Goal: Task Accomplishment & Management: Manage account settings

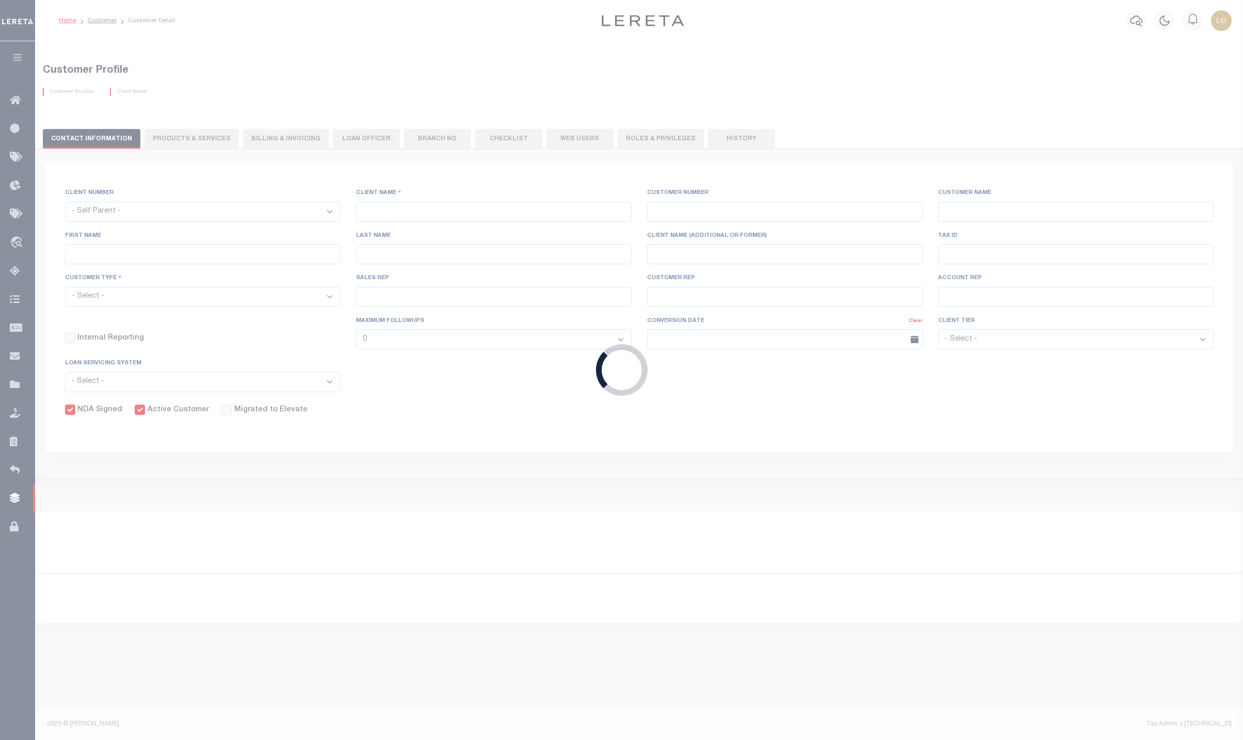
select select
type input "BMO Bank"
type input "3000"
type input "BMO Bank"
type input "Test"
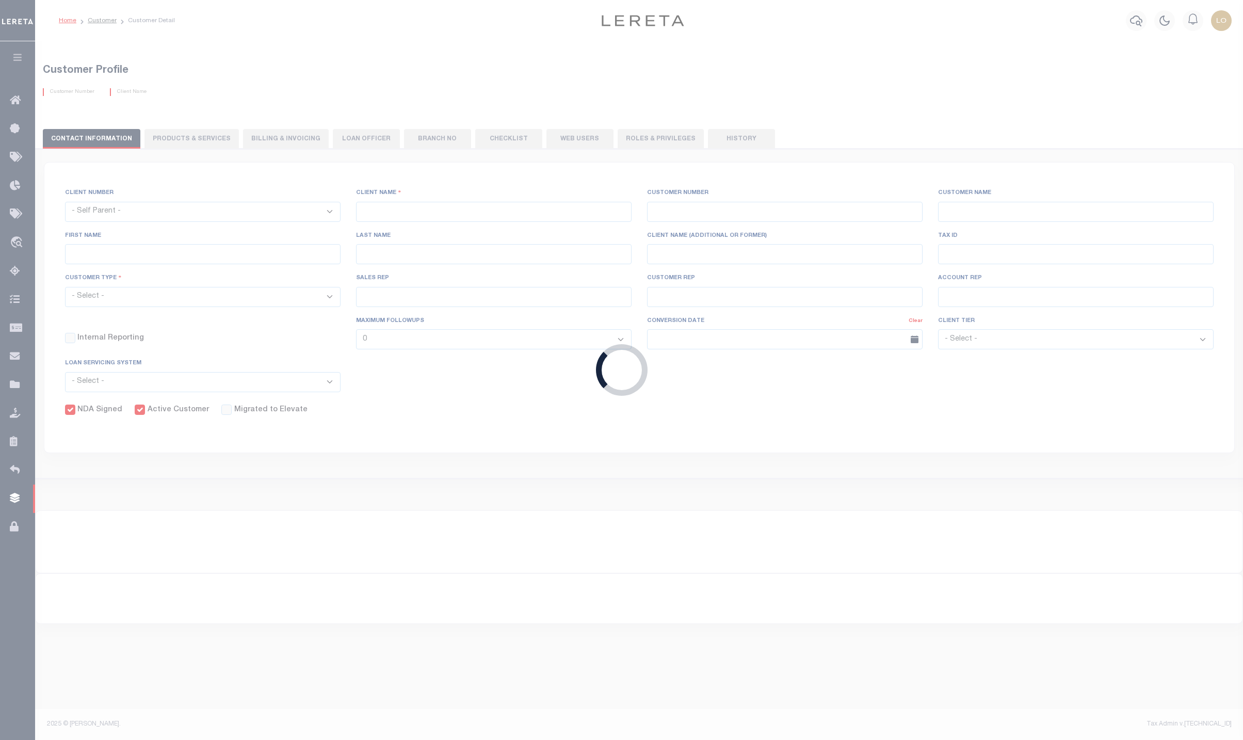
type input "Customer"
select select "Residential"
checkbox input "true"
select select
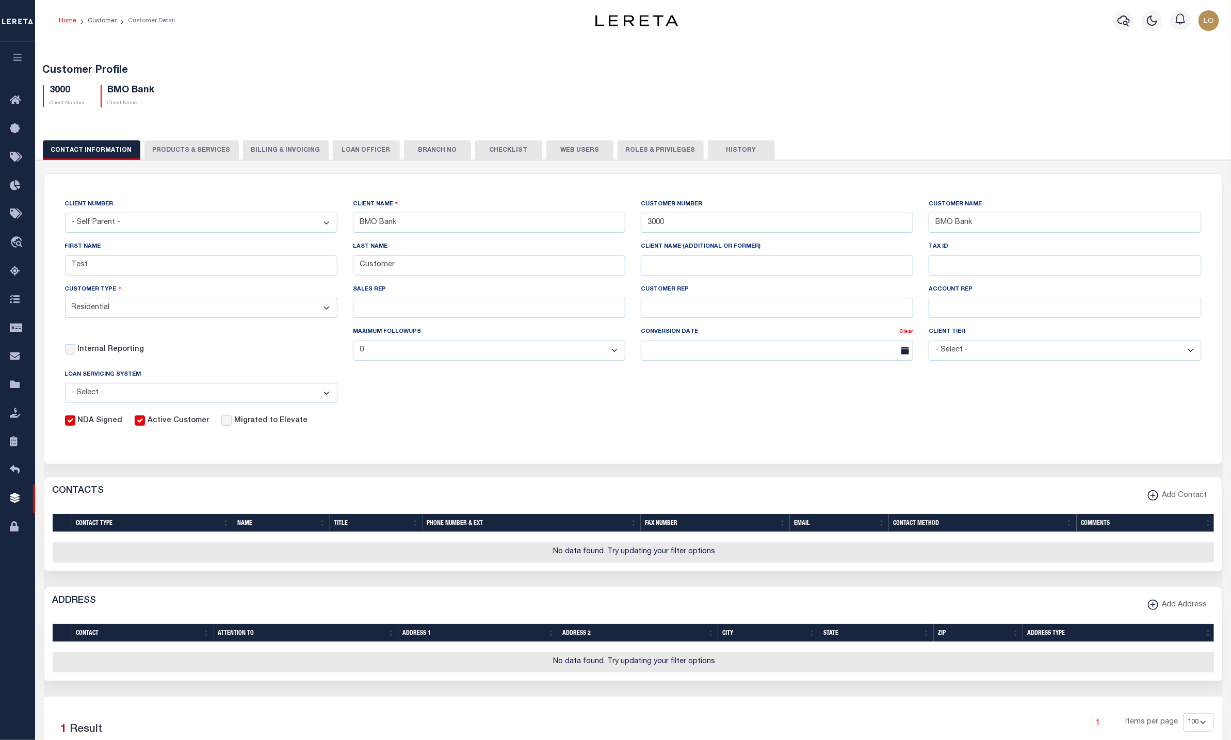
click at [166, 155] on button "PRODUCTS & SERVICES" at bounding box center [191, 150] width 94 height 20
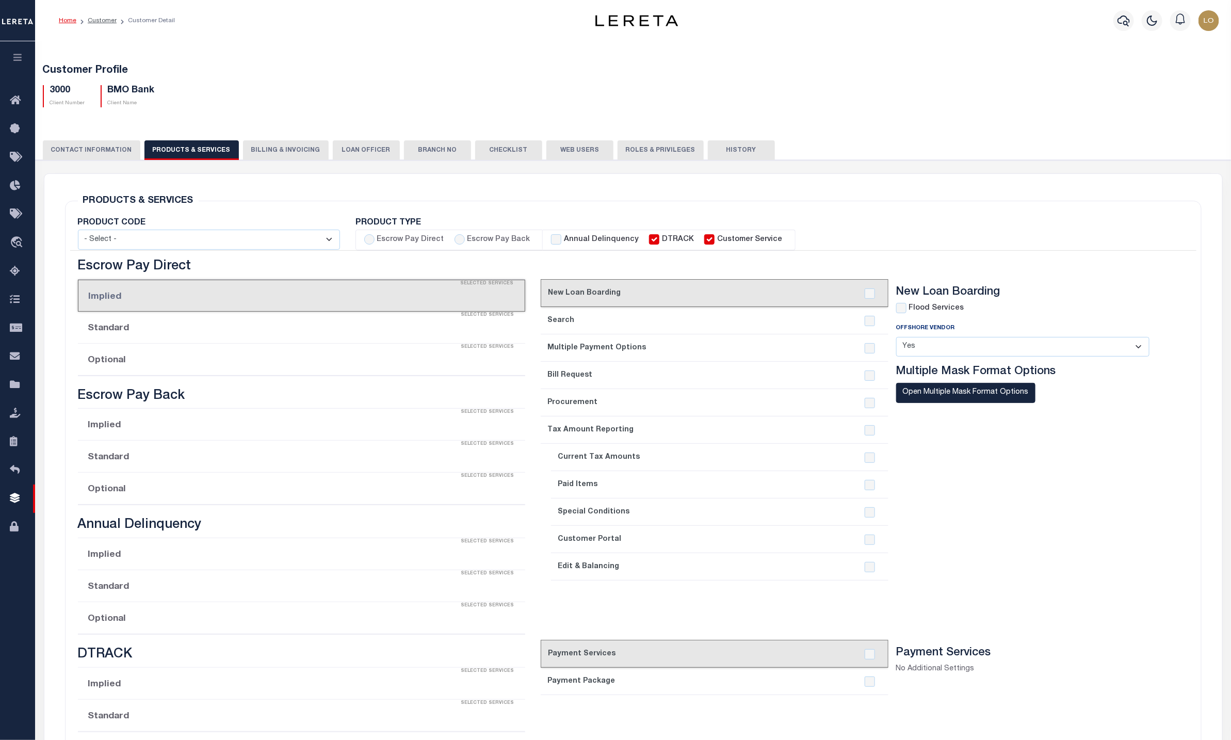
radio input "true"
checkbox input "true"
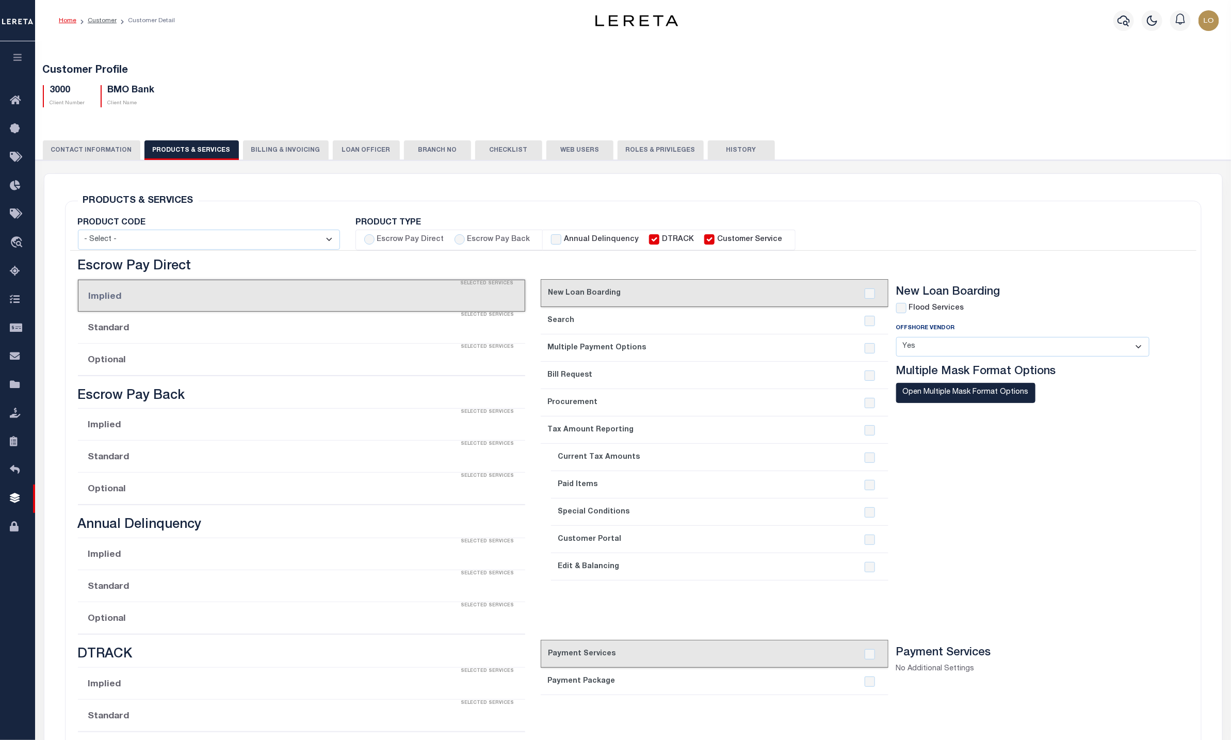
checkbox input "true"
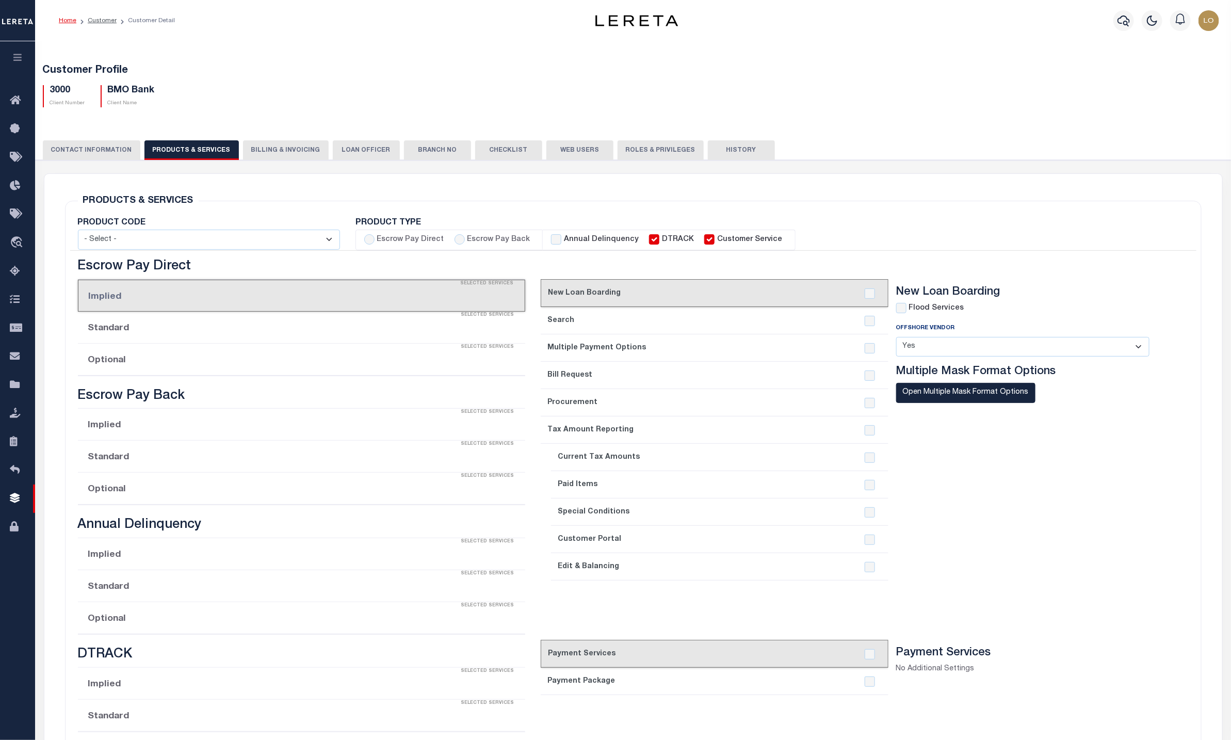
checkbox input "true"
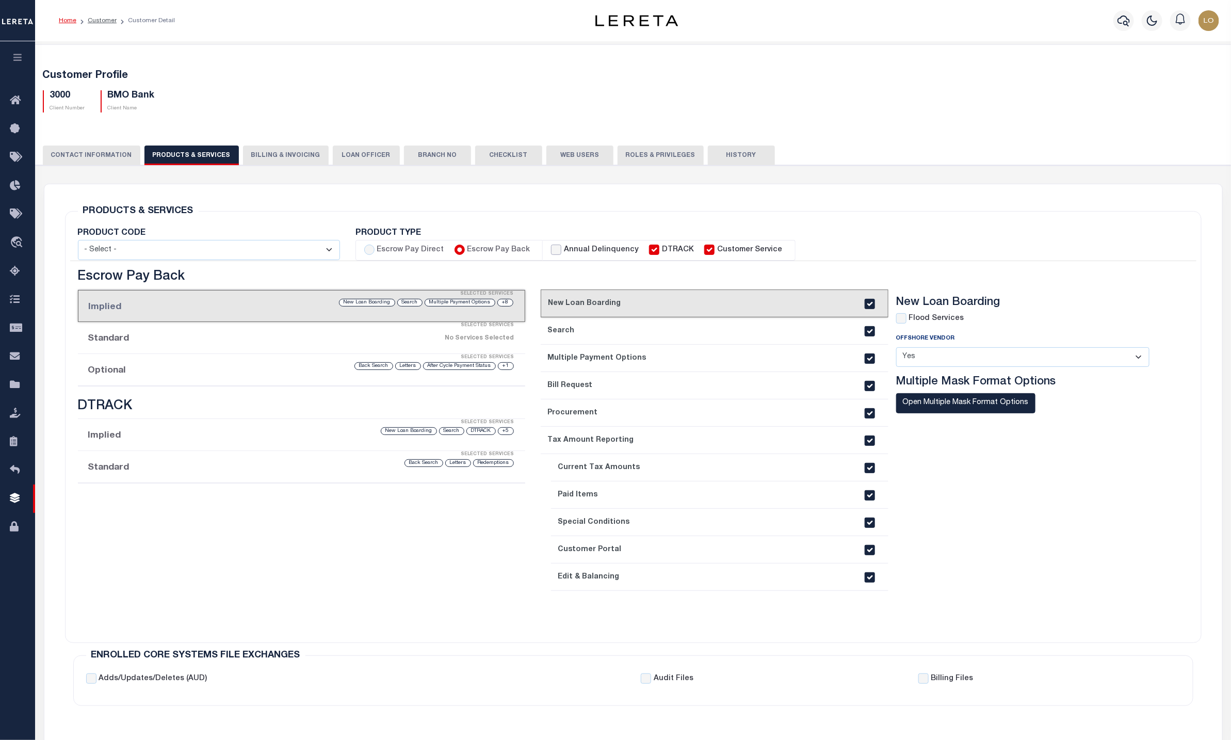
click at [551, 245] on input "Annual Delinquency" at bounding box center [556, 250] width 10 height 10
checkbox input "true"
checkbox input "false"
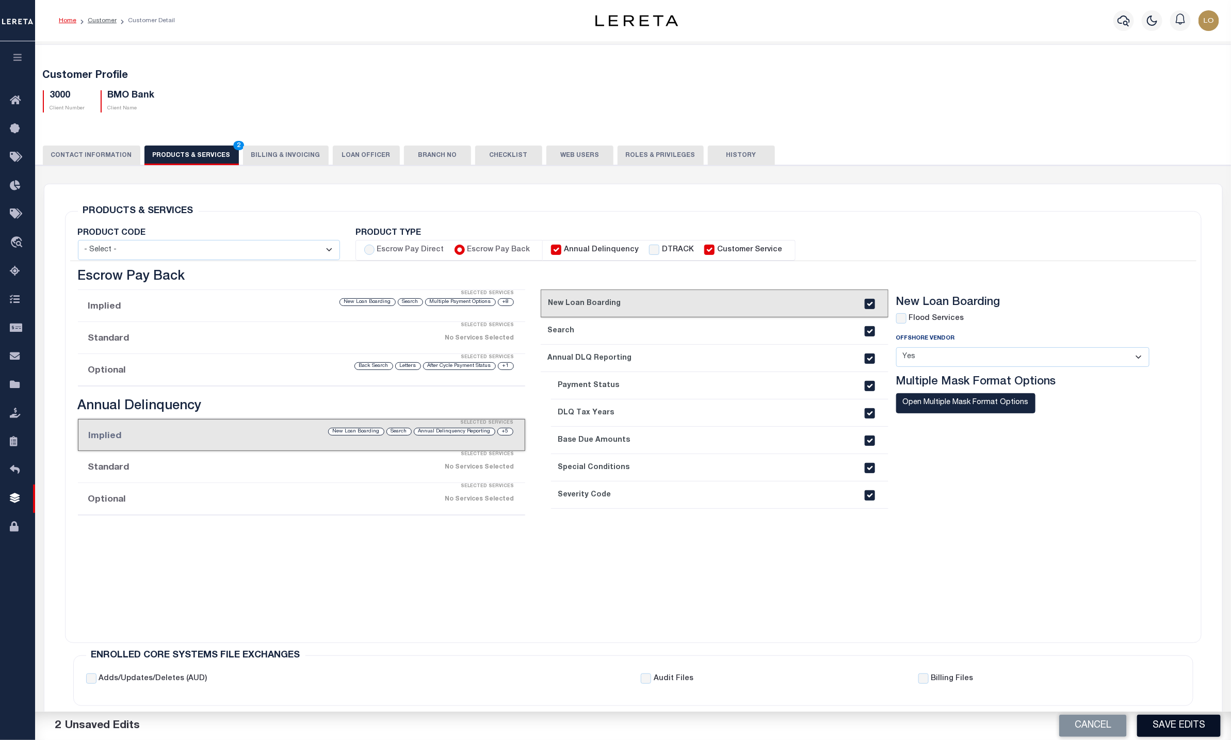
click at [1186, 720] on button "Save Edits" at bounding box center [1179, 726] width 84 height 22
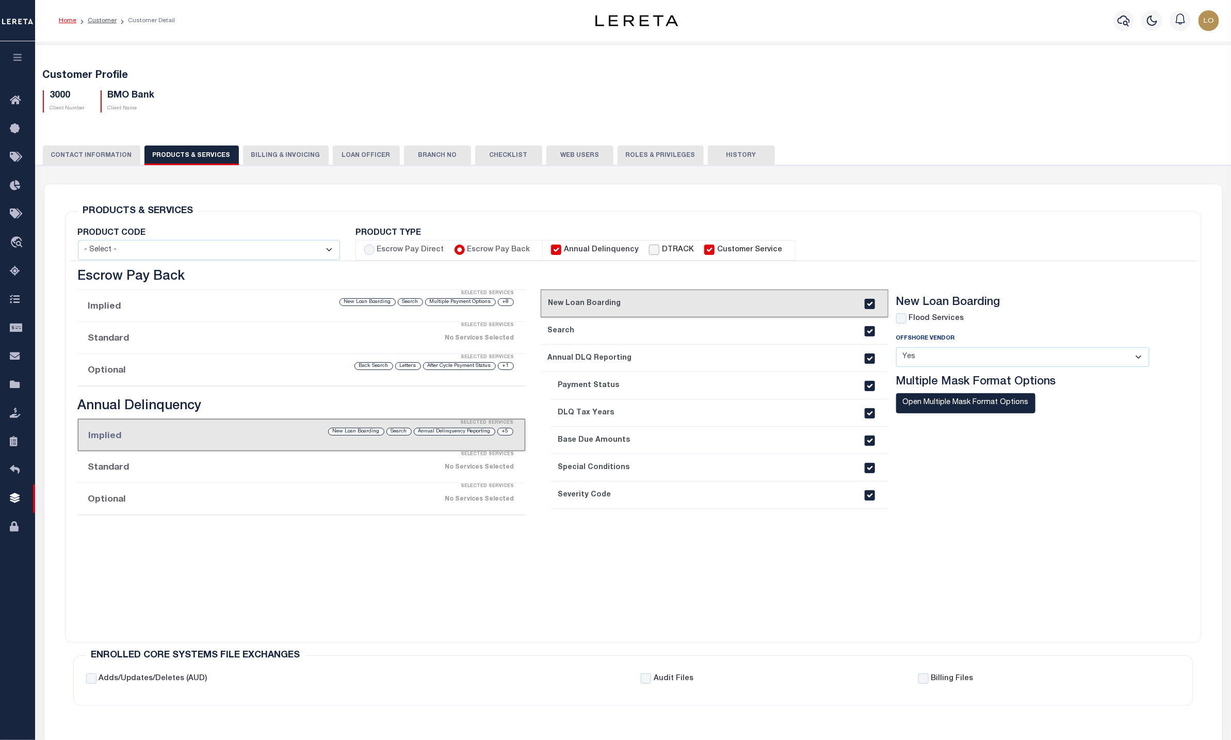
click at [649, 251] on input "DTRACK" at bounding box center [654, 250] width 10 height 10
checkbox input "true"
checkbox input "false"
checkbox input "true"
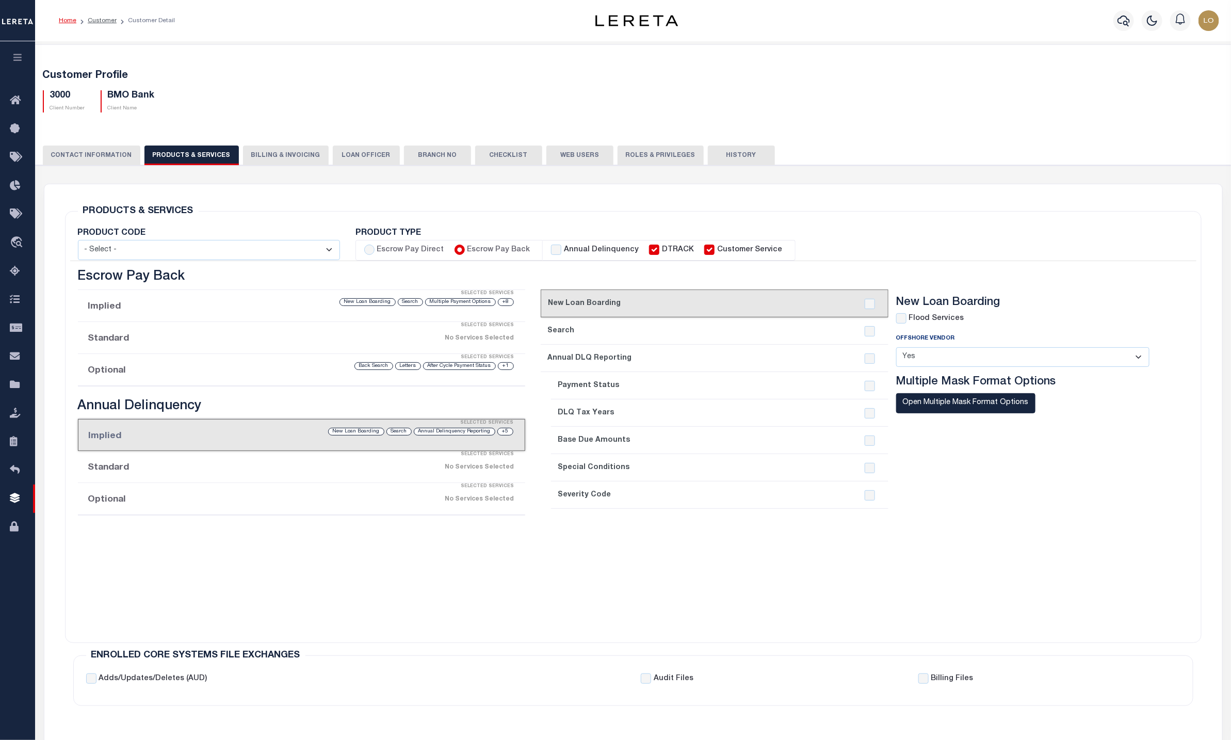
checkbox input "true"
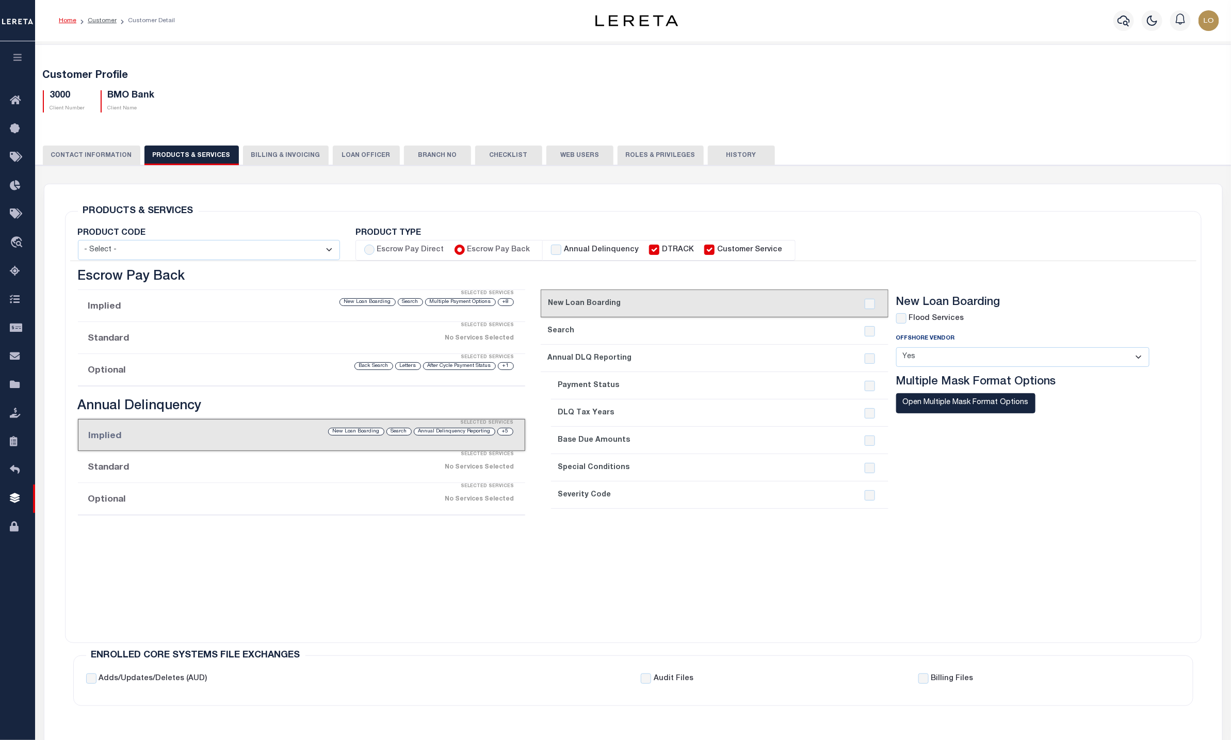
checkbox input "true"
checkbox input "false"
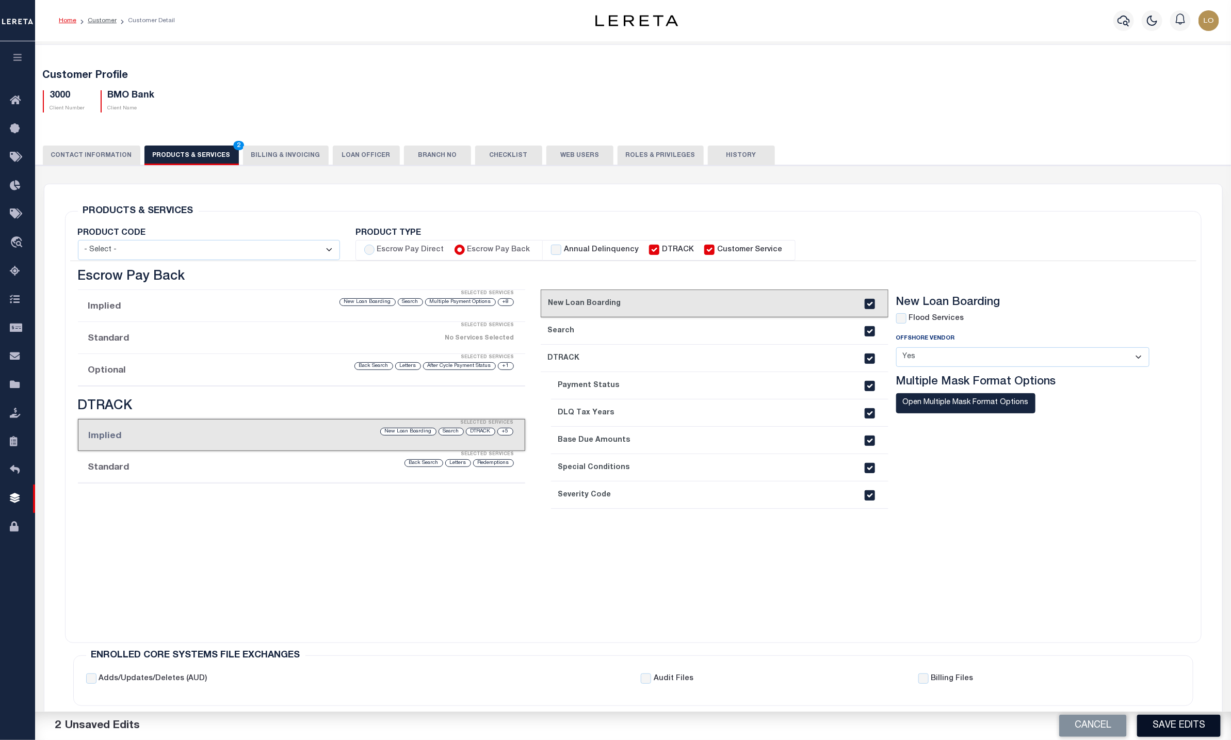
click at [1194, 726] on button "Save Edits" at bounding box center [1179, 726] width 84 height 22
